Goal: Task Accomplishment & Management: Use online tool/utility

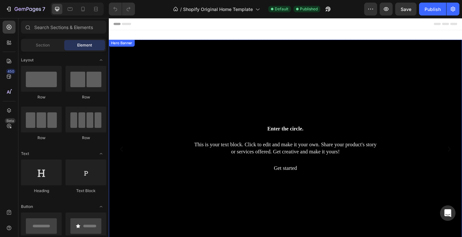
click at [211, 78] on div "Background Image" at bounding box center [303, 162] width 388 height 240
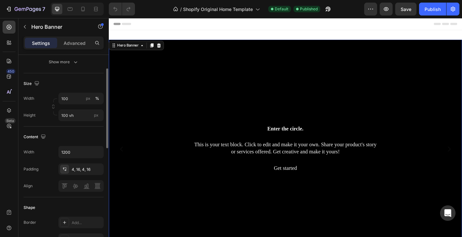
scroll to position [158, 0]
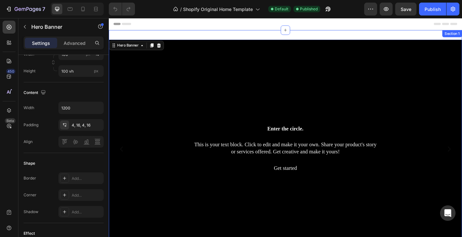
click at [143, 34] on div "Enter the circle. Heading This is your text block. Click to edit and make it yo…" at bounding box center [303, 161] width 388 height 261
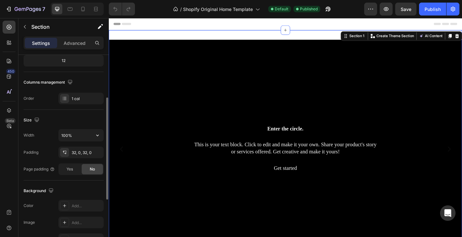
scroll to position [71, 0]
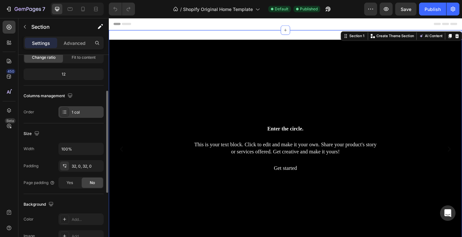
click at [64, 112] on icon at bounding box center [64, 112] width 5 height 5
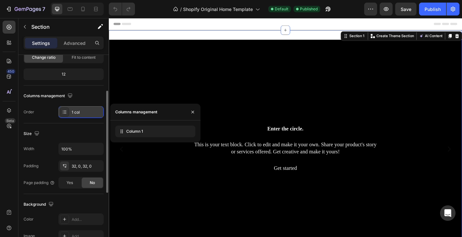
click at [64, 112] on icon at bounding box center [64, 112] width 5 height 5
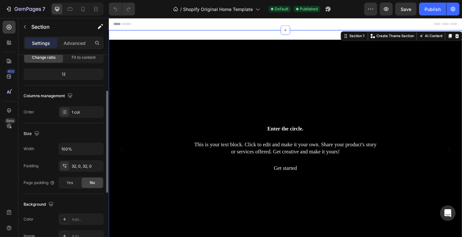
click at [57, 98] on div "Columns management" at bounding box center [49, 96] width 50 height 9
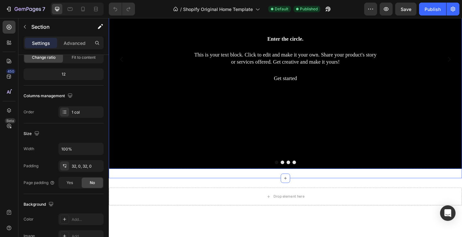
scroll to position [179, 0]
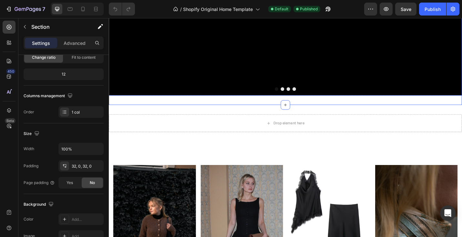
click at [207, 124] on div "Drop element here" at bounding box center [303, 133] width 388 height 19
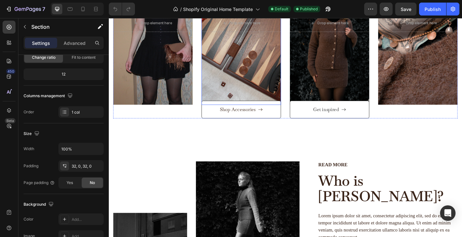
scroll to position [802, 0]
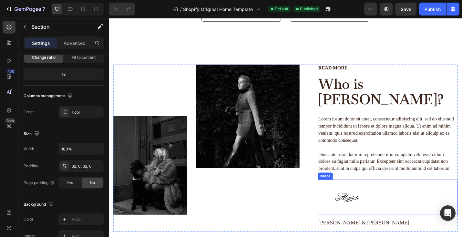
click at [376, 195] on img at bounding box center [370, 214] width 65 height 39
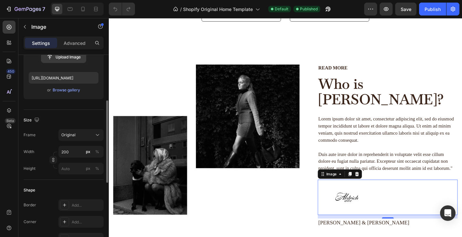
scroll to position [102, 0]
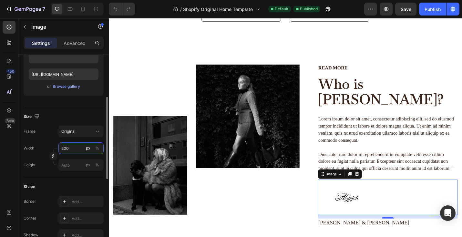
click at [65, 149] on input "200" at bounding box center [80, 148] width 45 height 12
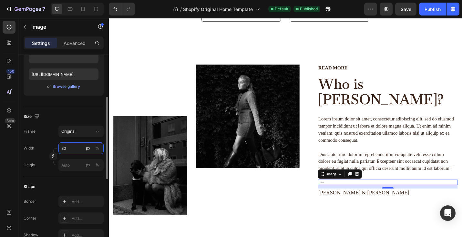
type input "300"
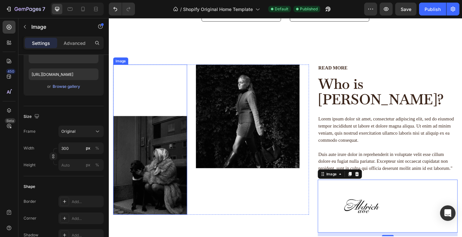
click at [159, 76] on div "Image" at bounding box center [154, 151] width 81 height 165
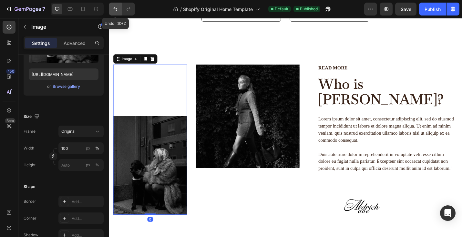
drag, startPoint x: 116, startPoint y: 12, endPoint x: 59, endPoint y: 3, distance: 57.3
click at [116, 12] on button "Undo/Redo" at bounding box center [115, 9] width 13 height 13
click at [115, 9] on icon "Undo/Redo" at bounding box center [115, 9] width 6 height 6
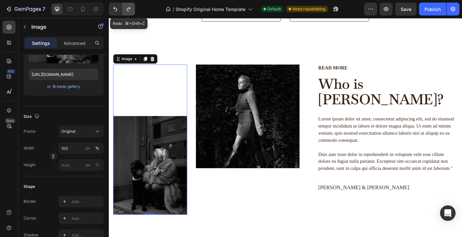
click at [129, 10] on icon "Undo/Redo" at bounding box center [128, 9] width 6 height 6
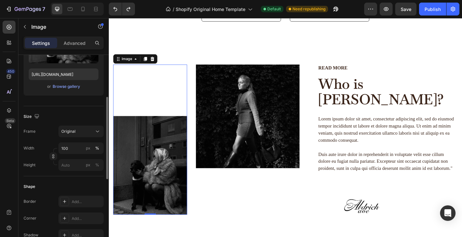
click at [57, 115] on div "Size" at bounding box center [64, 116] width 80 height 10
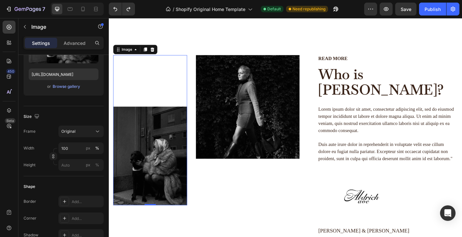
scroll to position [848, 0]
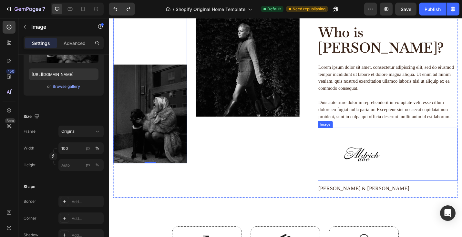
click at [392, 147] on img at bounding box center [386, 168] width 97 height 58
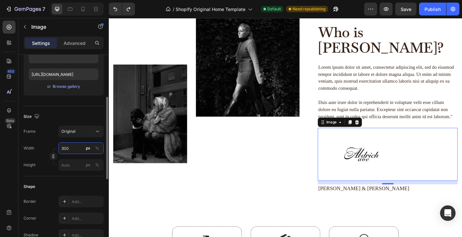
click at [64, 148] on input "300" at bounding box center [80, 148] width 45 height 12
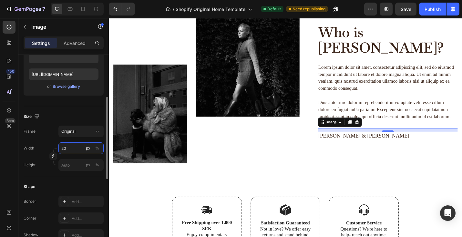
type input "200"
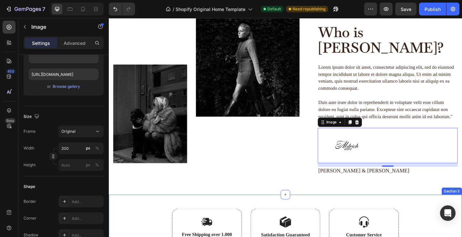
click at [219, 187] on div "Image Image Row Read more Text Block Who is [PERSON_NAME]? Heading Lorem ipsum …" at bounding box center [303, 107] width 378 height 189
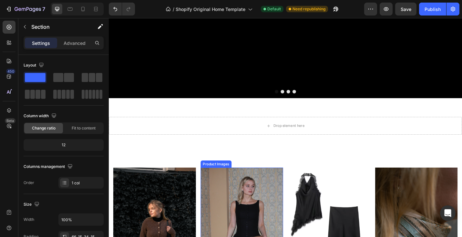
scroll to position [154, 0]
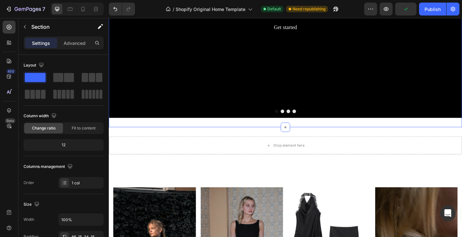
click at [249, 133] on div "Enter the circle. Heading This is your text block. Click to edit and make it yo…" at bounding box center [303, 7] width 388 height 261
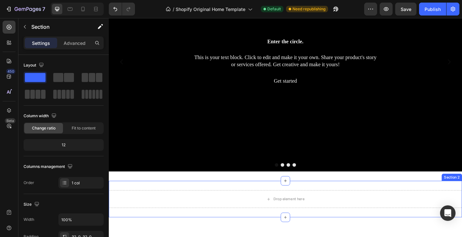
scroll to position [88, 0]
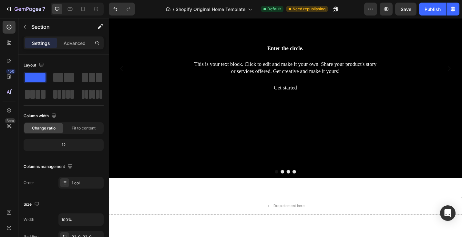
click at [269, 200] on div "Enter the circle. Heading This is your text block. Click to edit and make it yo…" at bounding box center [303, 73] width 388 height 261
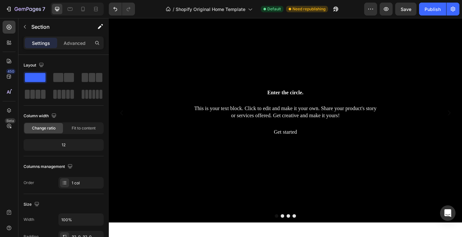
scroll to position [0, 0]
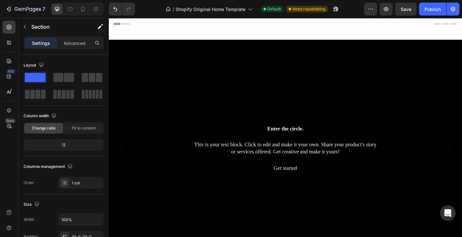
click at [221, 36] on div "Enter the circle. Heading This is your text block. Click to edit and make it yo…" at bounding box center [303, 161] width 388 height 261
click at [79, 42] on p "Advanced" at bounding box center [75, 43] width 22 height 7
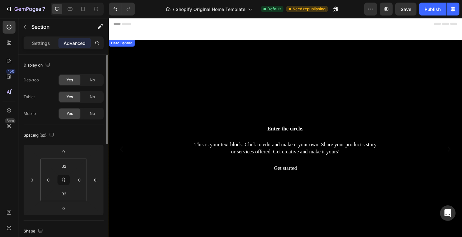
click at [167, 55] on div "Background Image" at bounding box center [303, 162] width 388 height 240
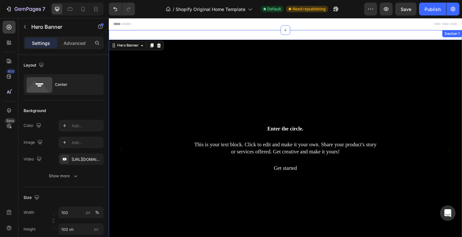
click at [184, 33] on div "Enter the circle. Heading This is your text block. Click to edit and make it yo…" at bounding box center [303, 161] width 388 height 261
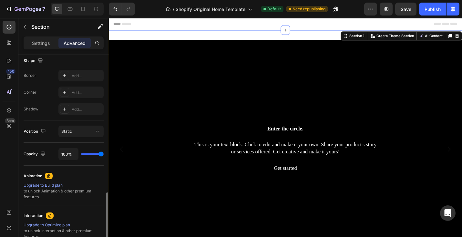
scroll to position [220, 0]
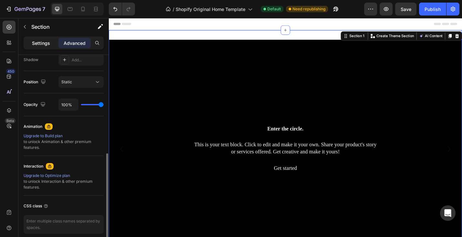
click at [46, 44] on p "Settings" at bounding box center [41, 43] width 18 height 7
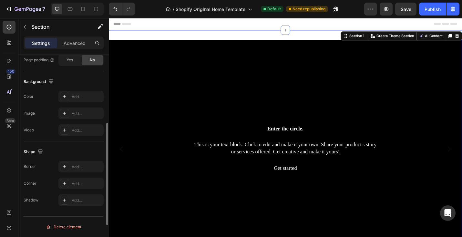
scroll to position [98, 0]
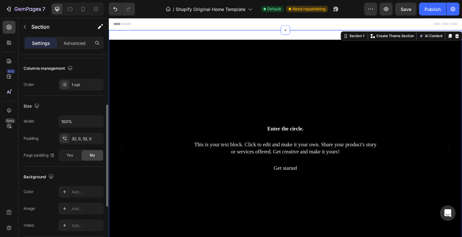
click at [47, 70] on div "Columns management" at bounding box center [49, 68] width 50 height 9
click at [72, 67] on icon "button" at bounding box center [70, 68] width 6 height 6
click at [64, 83] on icon at bounding box center [65, 83] width 3 height 0
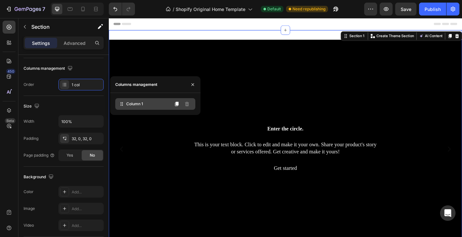
click at [136, 103] on span "Column 1" at bounding box center [134, 104] width 17 height 6
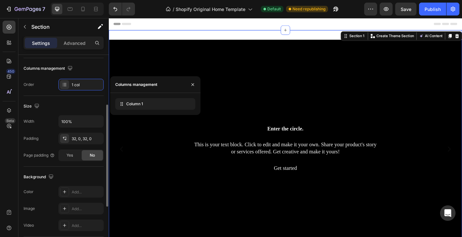
click at [87, 68] on div "Columns management" at bounding box center [64, 68] width 80 height 10
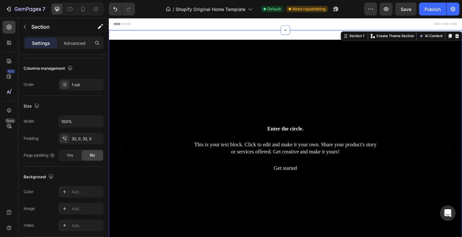
click at [138, 37] on div "Enter the circle. Heading This is your text block. Click to edit and make it yo…" at bounding box center [303, 161] width 388 height 261
click at [119, 47] on div "Hero Banner" at bounding box center [123, 46] width 26 height 6
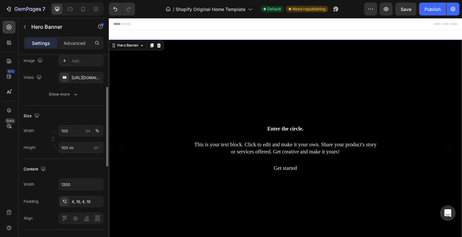
scroll to position [41, 0]
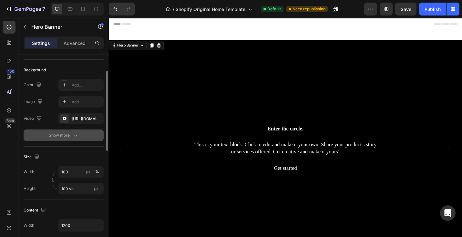
click at [72, 137] on div "Show more" at bounding box center [64, 135] width 30 height 6
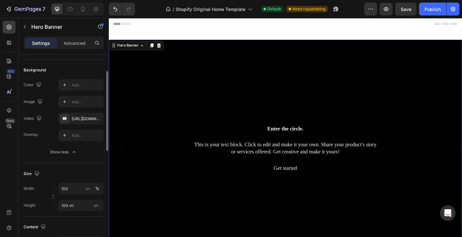
scroll to position [0, 0]
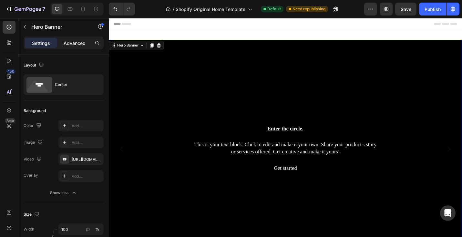
click at [78, 46] on div "Advanced" at bounding box center [74, 43] width 32 height 10
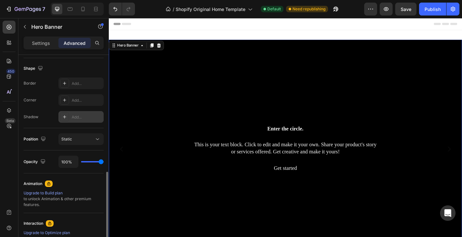
scroll to position [197, 0]
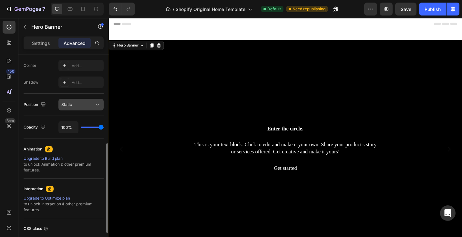
click at [96, 106] on icon at bounding box center [97, 104] width 6 height 6
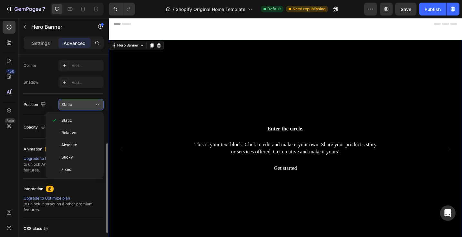
click at [96, 105] on icon at bounding box center [97, 104] width 6 height 6
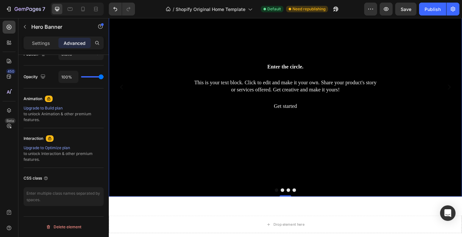
scroll to position [105, 0]
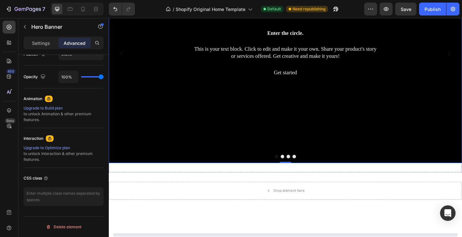
click at [306, 171] on button "Dot" at bounding box center [306, 170] width 4 height 4
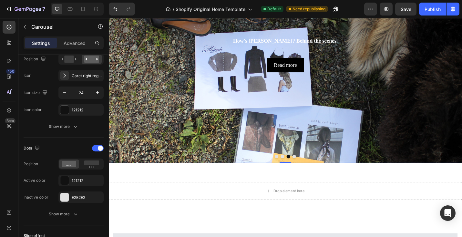
scroll to position [0, 0]
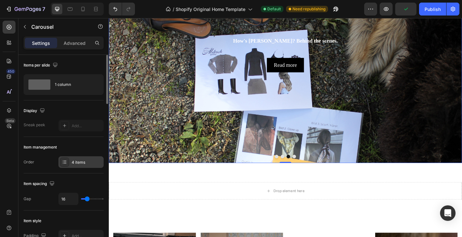
click at [87, 164] on div "4 items" at bounding box center [87, 163] width 30 height 6
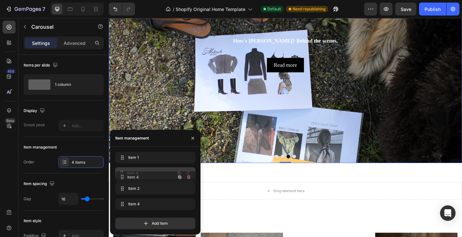
drag, startPoint x: 147, startPoint y: 159, endPoint x: 147, endPoint y: 178, distance: 19.7
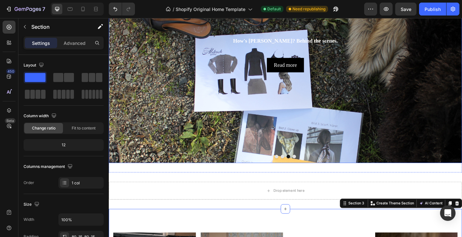
click at [293, 170] on button "Dot" at bounding box center [293, 170] width 4 height 4
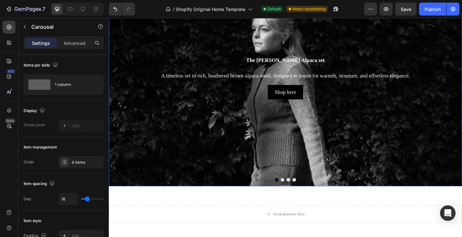
scroll to position [74, 0]
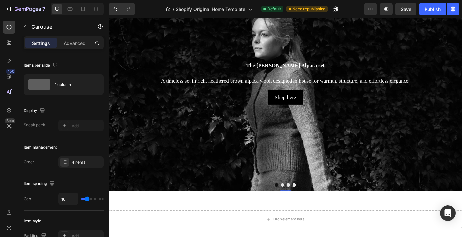
click at [299, 201] on button "Dot" at bounding box center [300, 201] width 4 height 4
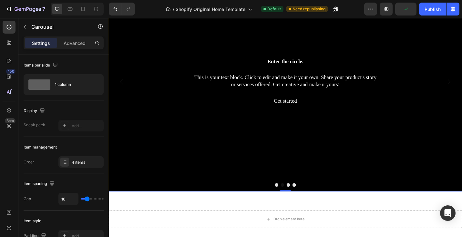
click at [307, 201] on button "Dot" at bounding box center [306, 201] width 4 height 4
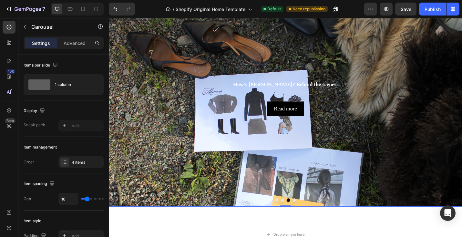
scroll to position [50, 0]
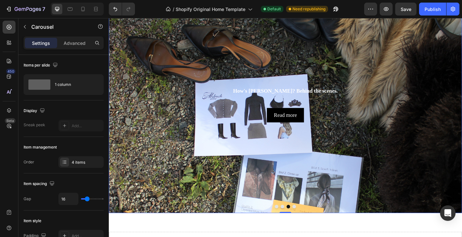
click at [312, 225] on button "Dot" at bounding box center [312, 225] width 4 height 4
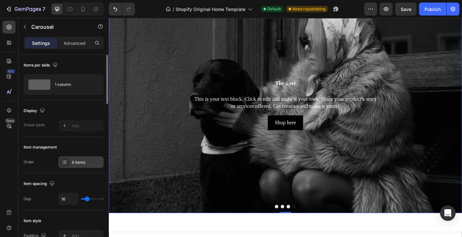
click at [83, 162] on div "4 items" at bounding box center [87, 163] width 30 height 6
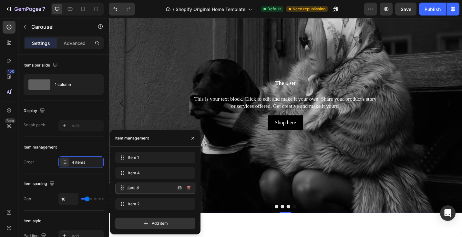
drag, startPoint x: 148, startPoint y: 206, endPoint x: 149, endPoint y: 190, distance: 16.5
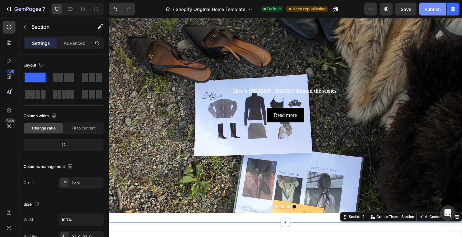
click at [429, 8] on div "Publish" at bounding box center [433, 9] width 16 height 7
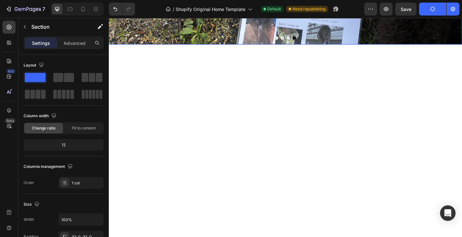
scroll to position [0, 0]
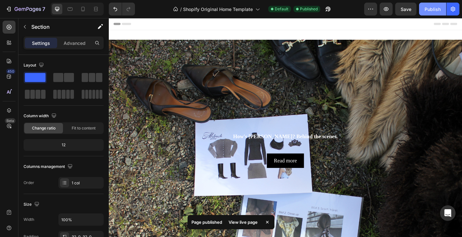
click at [434, 10] on div "Publish" at bounding box center [433, 9] width 16 height 7
